Goal: Information Seeking & Learning: Check status

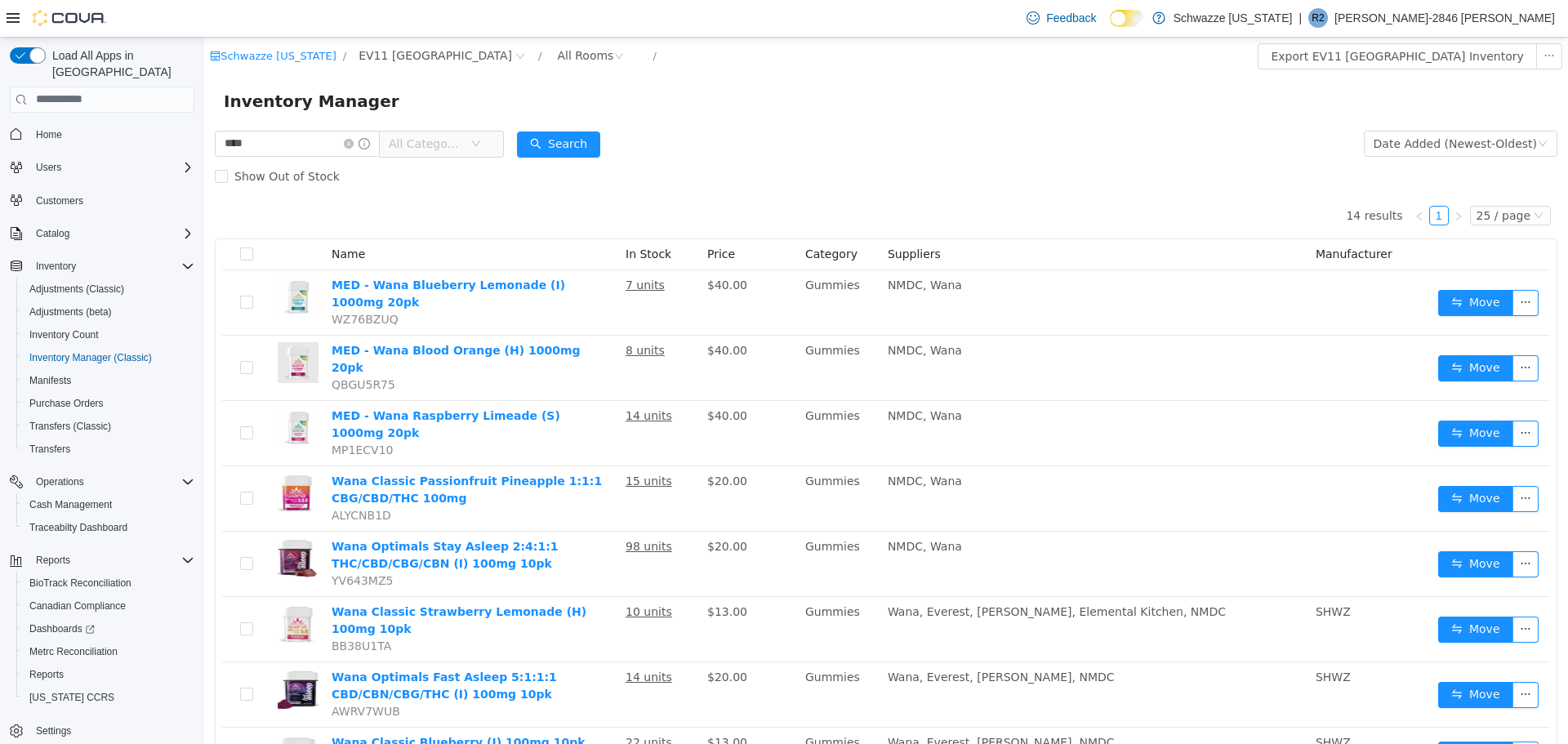
scroll to position [381, 0]
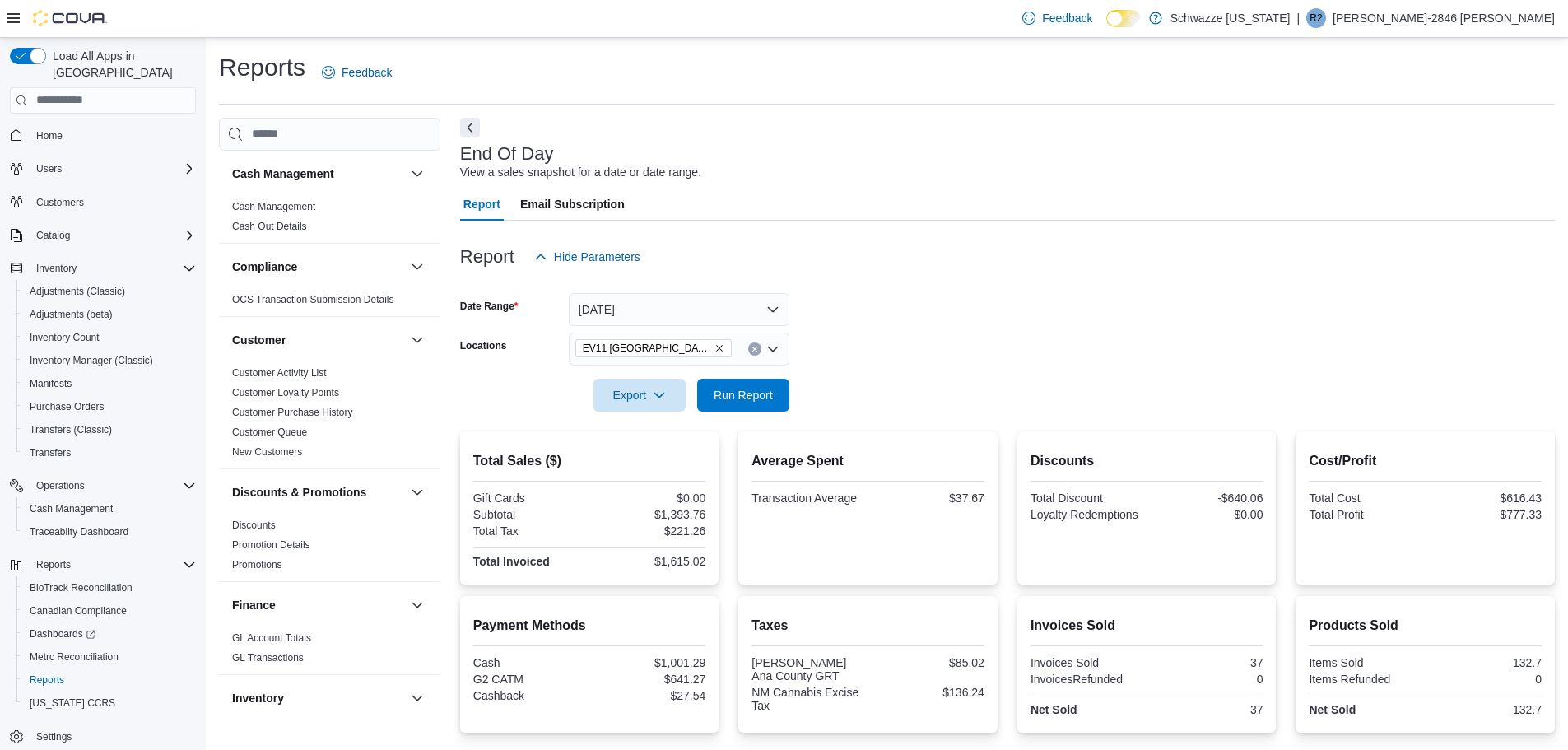
scroll to position [261, 0]
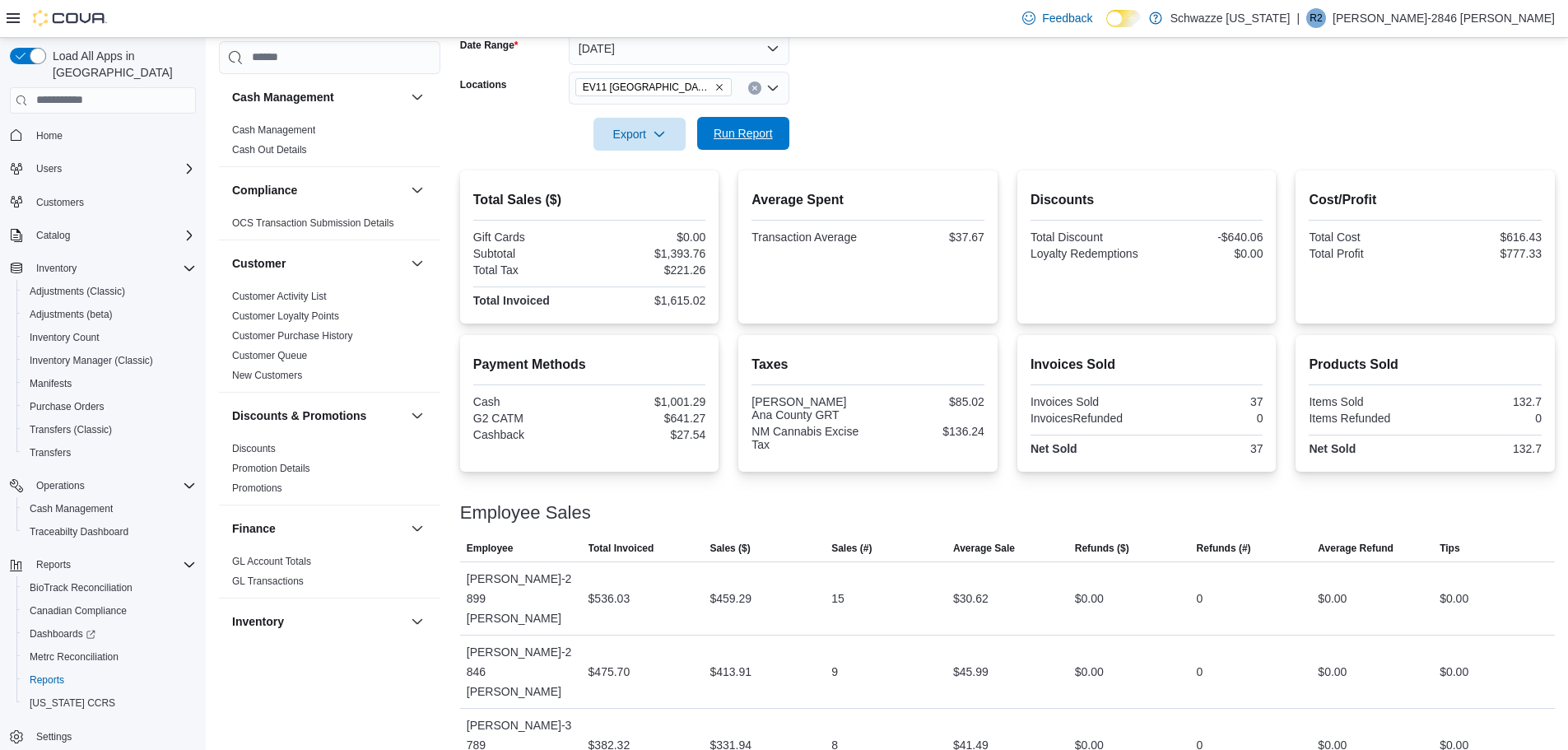
click at [722, 132] on span "Run Report" at bounding box center [743, 133] width 59 height 17
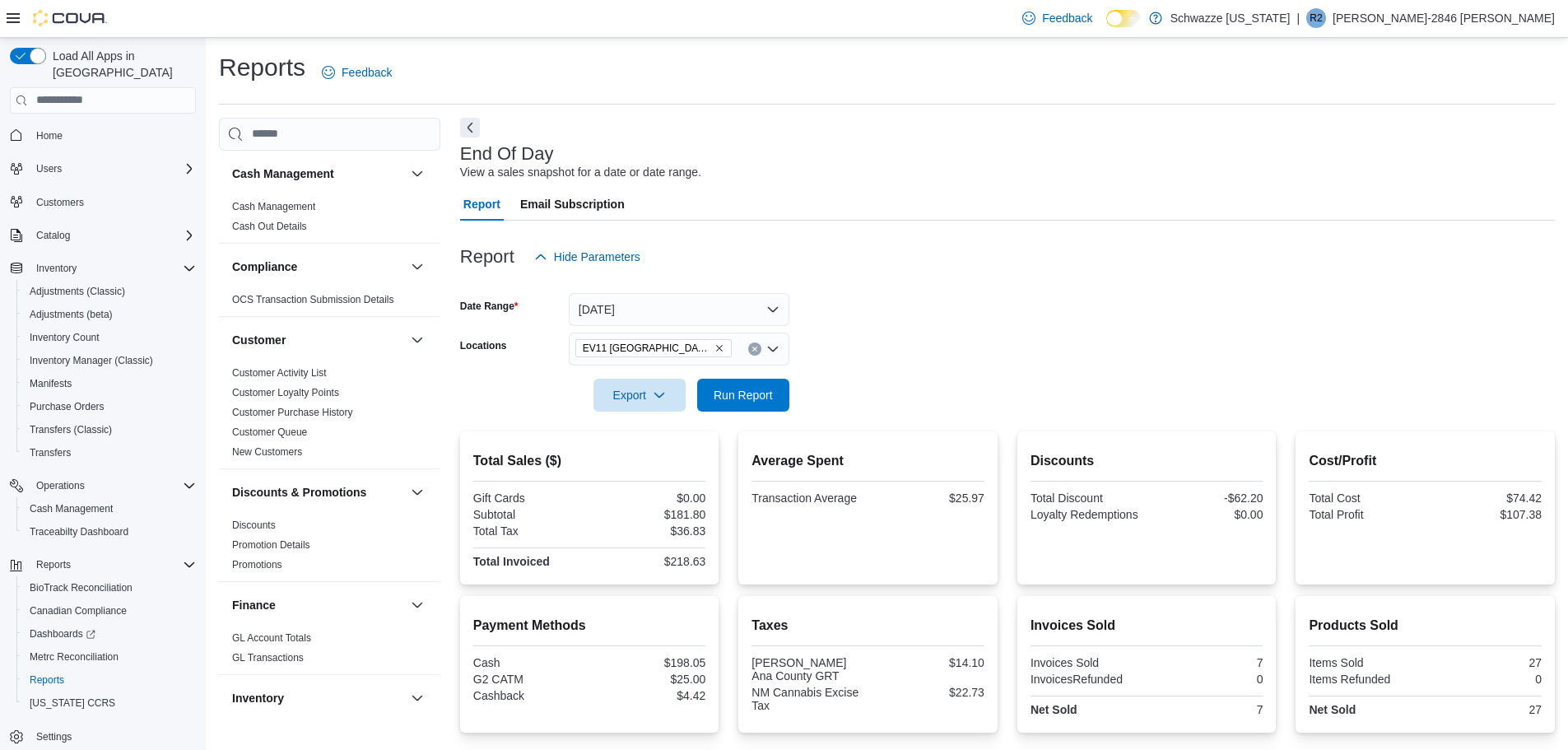
scroll to position [140, 0]
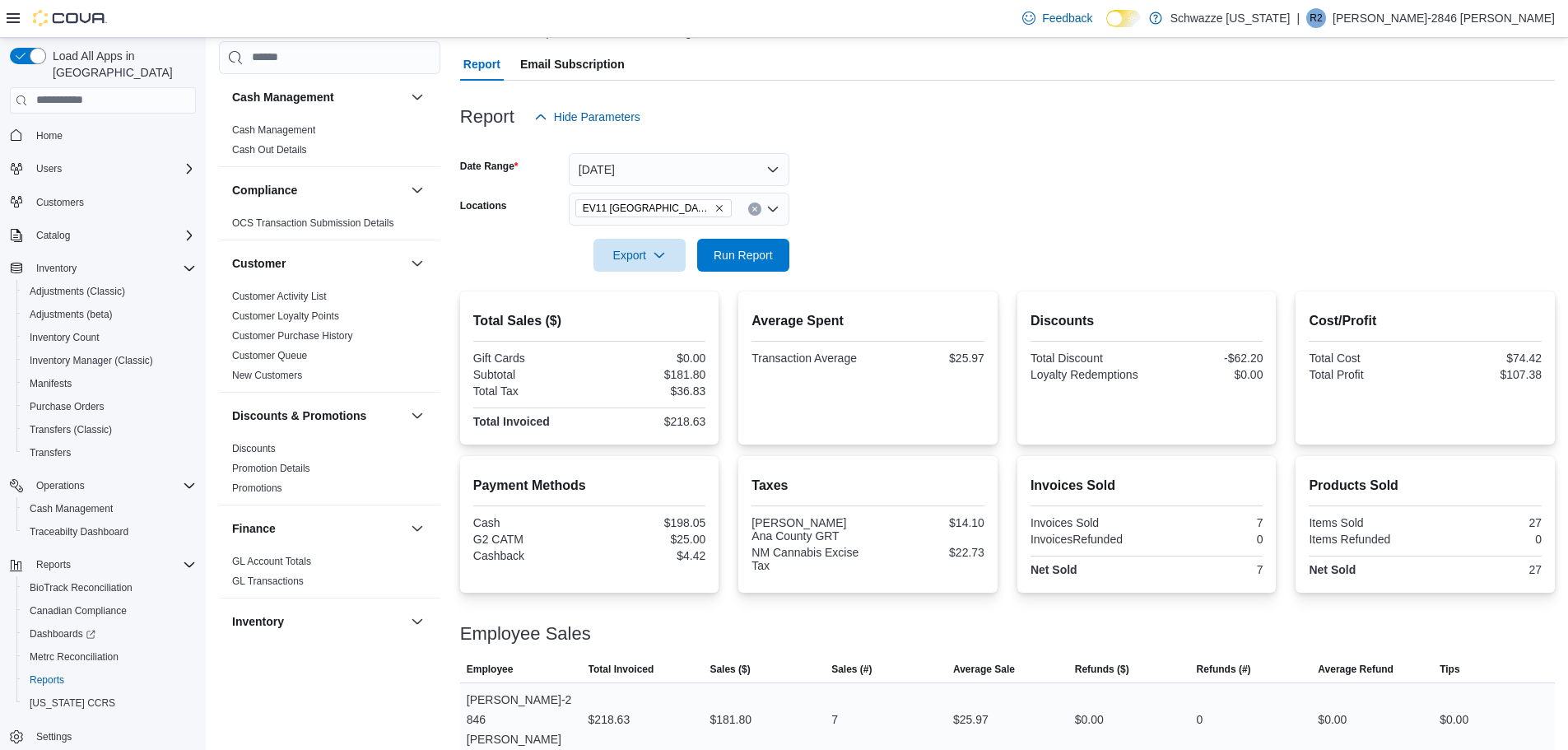
click at [973, 709] on div "$25.97" at bounding box center [971, 719] width 36 height 20
click at [1042, 625] on div "Employee Sales" at bounding box center [1006, 634] width 1095 height 20
